Goal: Task Accomplishment & Management: Use online tool/utility

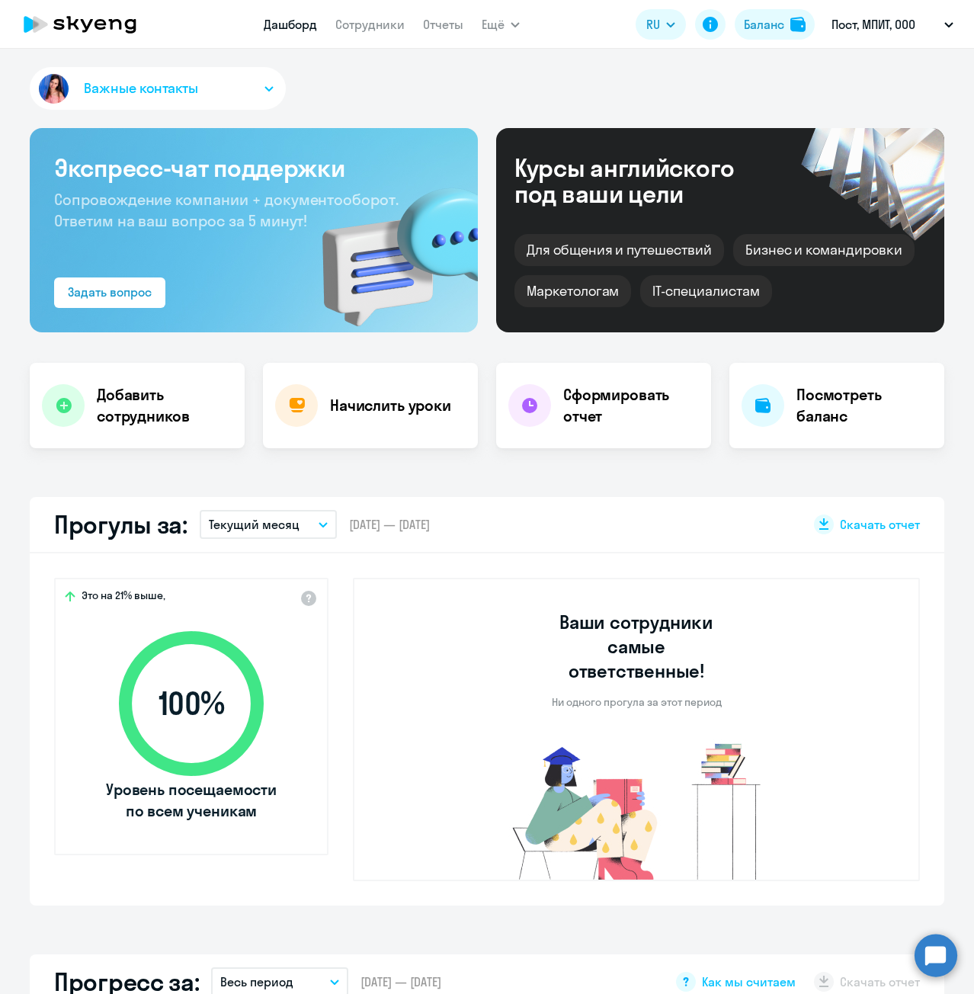
select select "30"
click at [342, 419] on div "Начислить уроки" at bounding box center [370, 405] width 215 height 85
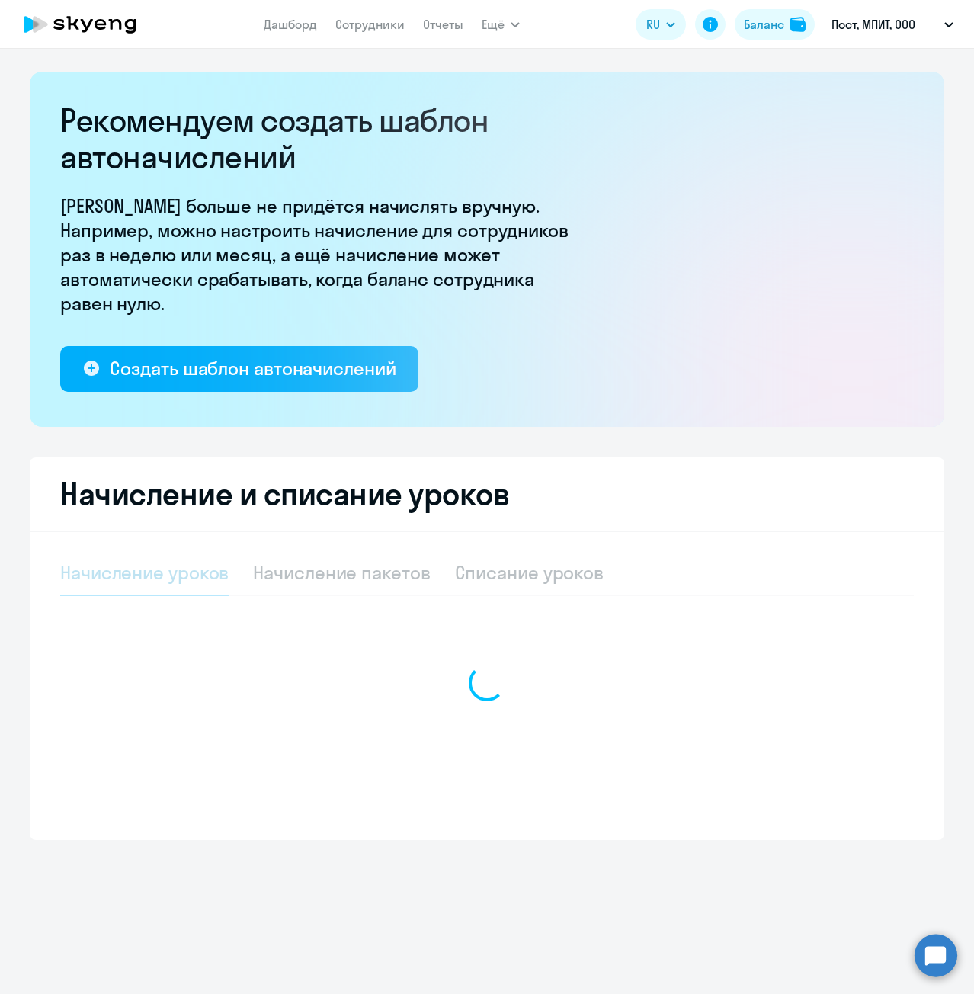
select select "10"
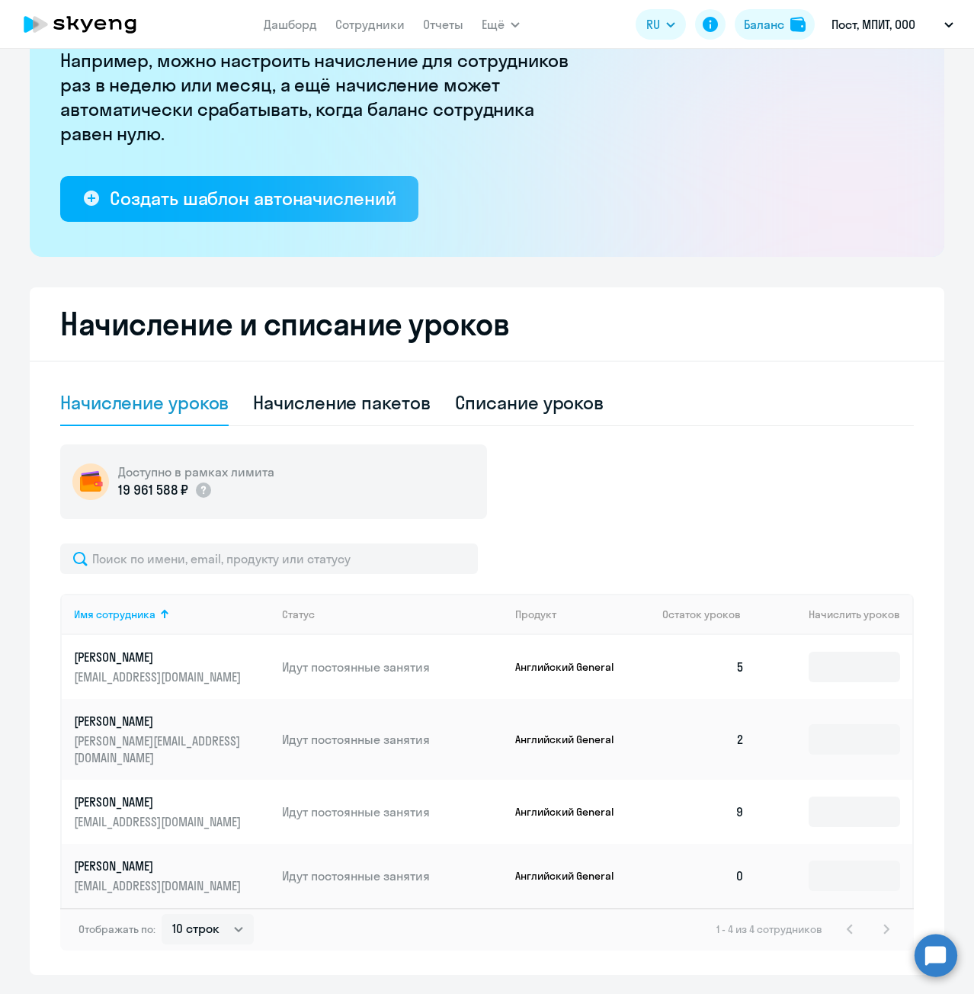
scroll to position [195, 0]
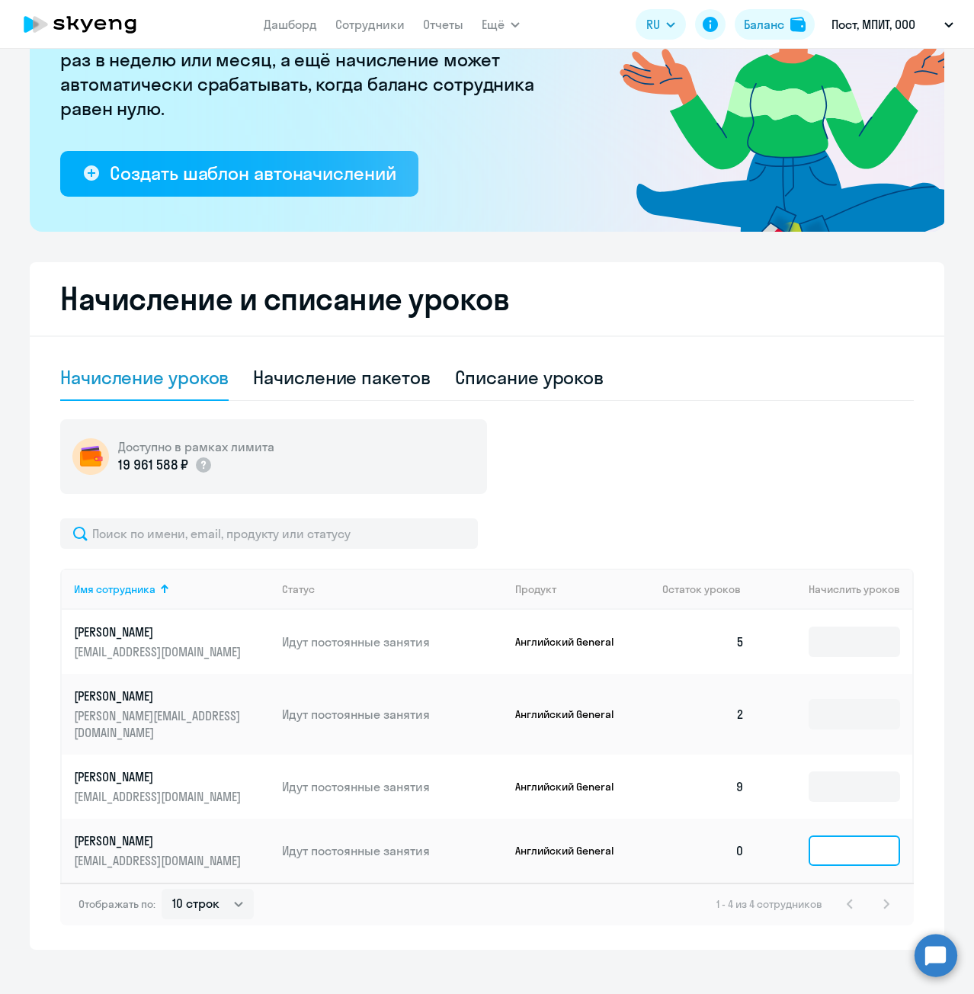
click at [840, 845] on input at bounding box center [854, 851] width 91 height 30
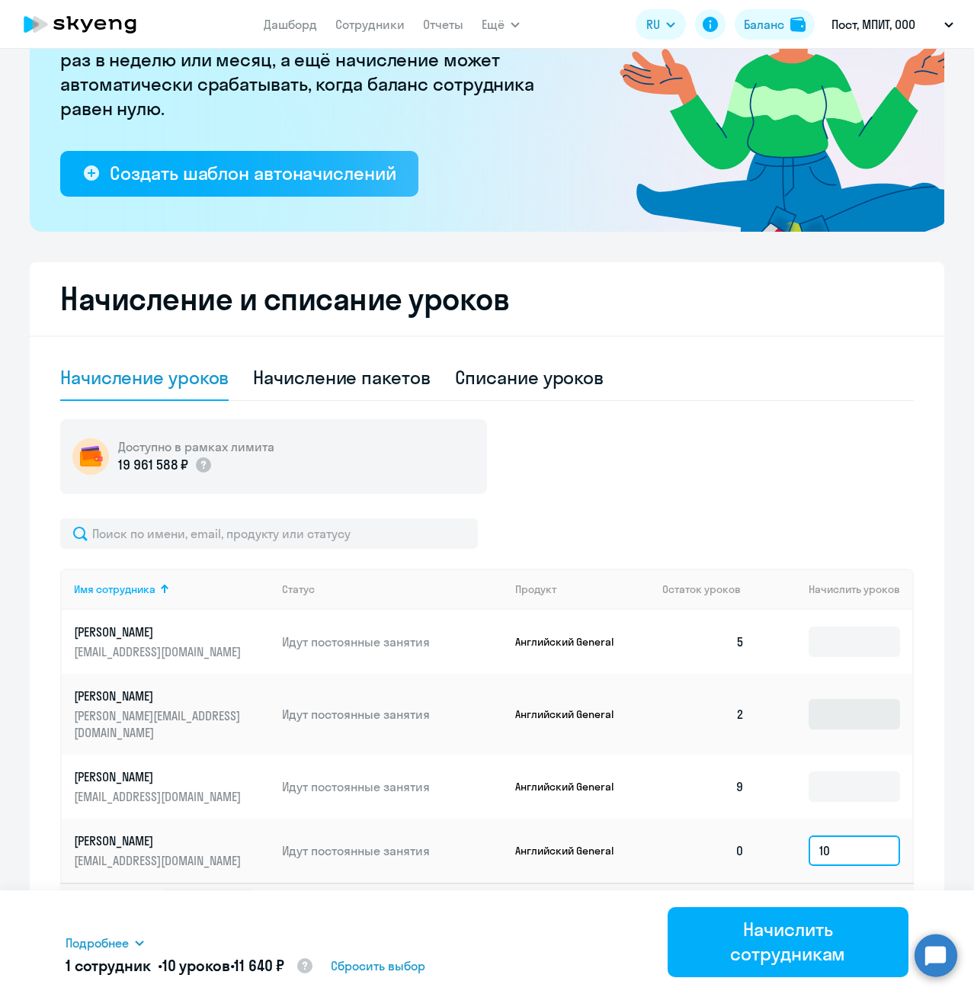
type input "10"
click at [817, 699] on input at bounding box center [854, 714] width 91 height 30
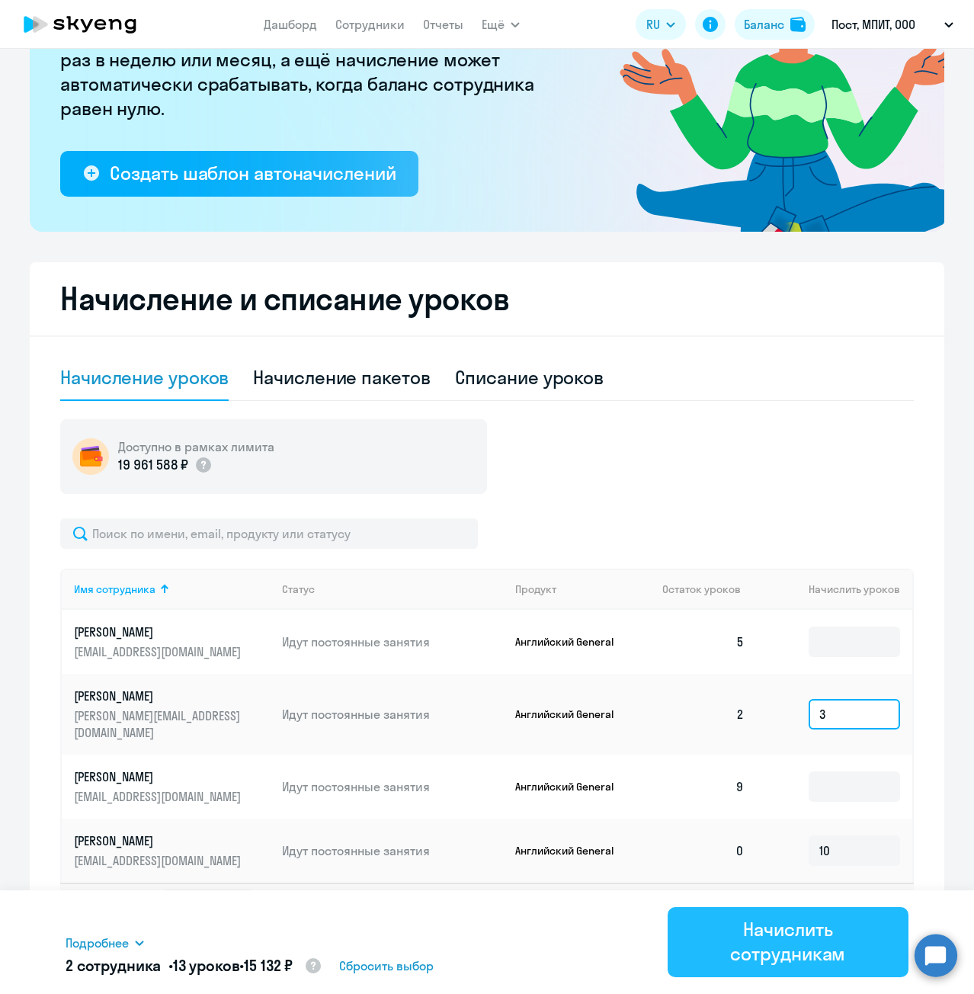
type input "3"
click at [776, 938] on div "Начислить сотрудникам" at bounding box center [788, 941] width 198 height 49
